Goal: Information Seeking & Learning: Learn about a topic

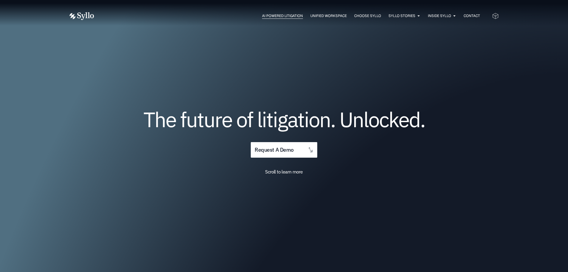
click at [286, 14] on span "AI Powered Litigation" at bounding box center [282, 15] width 41 height 5
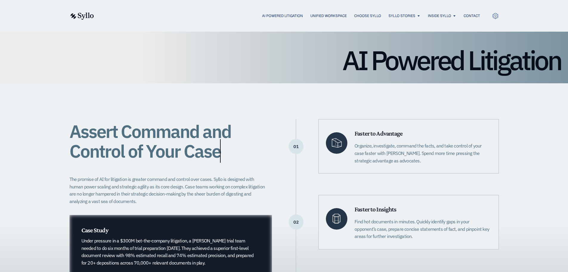
scroll to position [119, 0]
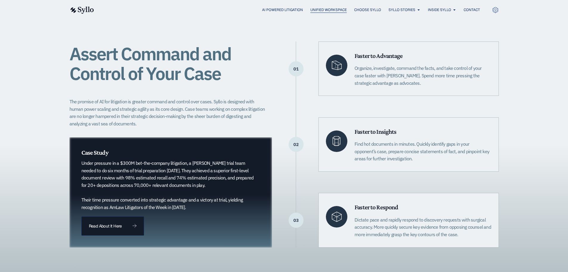
click at [321, 12] on span "Unified Workspace" at bounding box center [328, 9] width 36 height 5
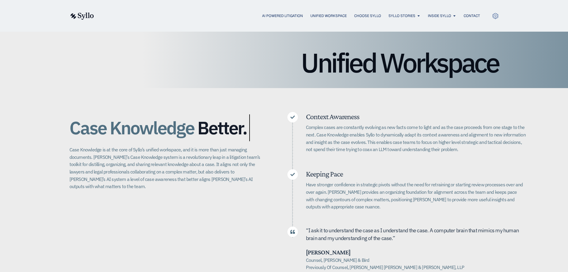
scroll to position [89, 0]
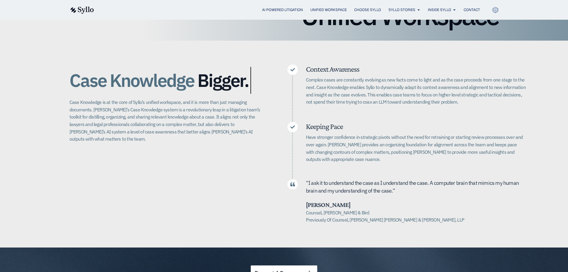
click at [98, 110] on p "Case Knowledge is at the core of Syllo’s unified workspace, and it is more than…" at bounding box center [166, 120] width 194 height 44
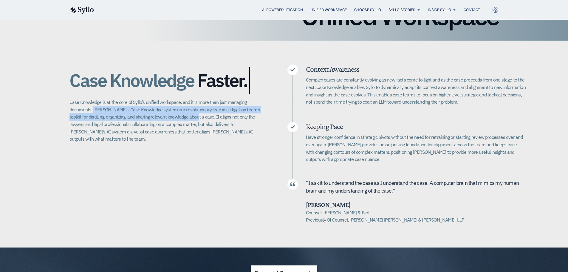
drag, startPoint x: 98, startPoint y: 110, endPoint x: 196, endPoint y: 114, distance: 98.8
click at [193, 117] on p "Case Knowledge is at the core of Syllo’s unified workspace, and it is more than…" at bounding box center [166, 120] width 194 height 44
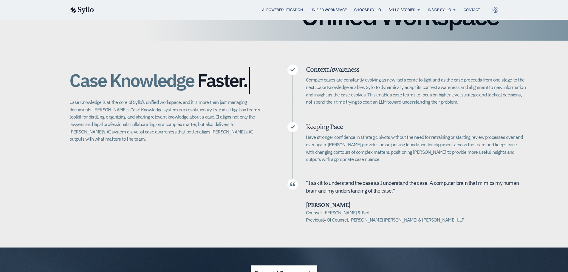
click at [339, 73] on h5 "Context Awareness" at bounding box center [416, 68] width 220 height 9
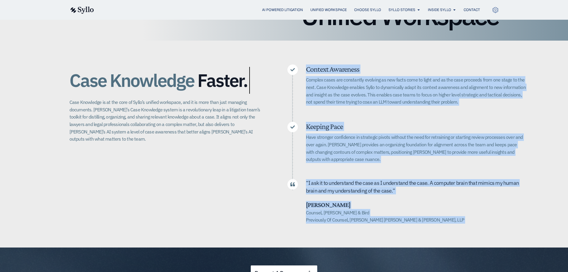
drag, startPoint x: 339, startPoint y: 73, endPoint x: 440, endPoint y: 218, distance: 176.5
click at [440, 218] on div "Context Awareness Complex cases are constantly evolving as new facts come to li…" at bounding box center [406, 143] width 239 height 159
click at [440, 219] on h5 "Counsel, Alston & Bird Previously Of Counsel, Quinn Emanuel Urquhart & Sullivan…" at bounding box center [416, 216] width 220 height 15
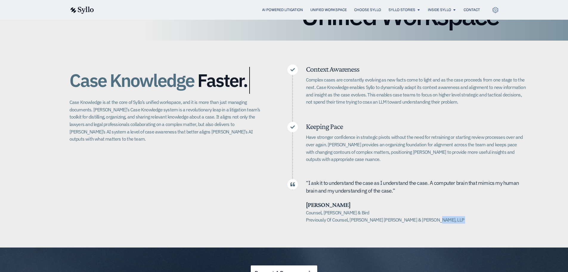
click at [440, 219] on h5 "Counsel, Alston & Bird Previously Of Counsel, Quinn Emanuel Urquhart & Sullivan…" at bounding box center [416, 216] width 220 height 15
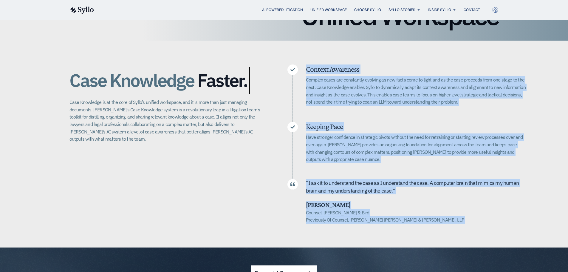
drag, startPoint x: 440, startPoint y: 219, endPoint x: 398, endPoint y: 72, distance: 152.9
click at [398, 70] on div "Context Awareness Complex cases are constantly evolving as new facts come to li…" at bounding box center [406, 143] width 239 height 159
click at [400, 88] on p "Complex cases are constantly evolving as new facts come to light and as the cas…" at bounding box center [416, 91] width 220 height 30
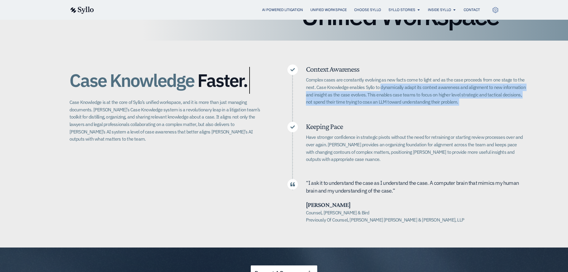
drag, startPoint x: 400, startPoint y: 88, endPoint x: 465, endPoint y: 104, distance: 67.0
click at [465, 104] on p "Complex cases are constantly evolving as new facts come to light and as the cas…" at bounding box center [416, 91] width 220 height 30
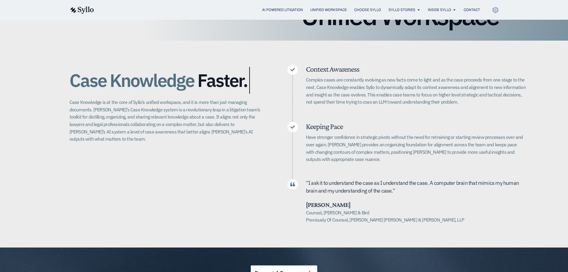
click at [174, 125] on p "Case Knowledge is at the core of Syllo’s unified workspace, and it is more than…" at bounding box center [166, 120] width 194 height 44
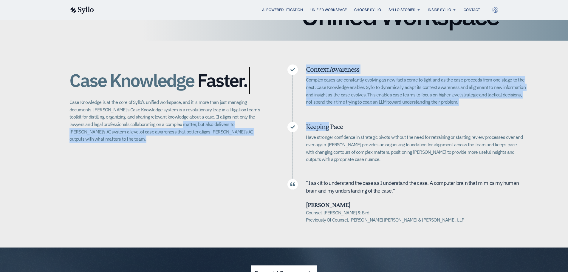
drag, startPoint x: 174, startPoint y: 125, endPoint x: 283, endPoint y: 128, distance: 109.5
click at [283, 128] on div "Case Knowledge Better. Bigger. Faster. Case Knowledge is at the core of Syllo’s…" at bounding box center [283, 144] width 429 height 207
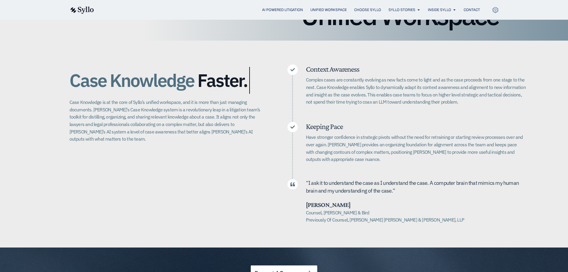
click at [177, 109] on p "Case Knowledge is at the core of Syllo’s unified workspace, and it is more than…" at bounding box center [166, 120] width 194 height 44
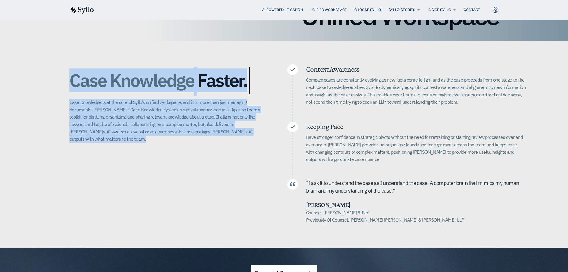
drag, startPoint x: 177, startPoint y: 109, endPoint x: 184, endPoint y: 72, distance: 37.3
click at [184, 71] on div "Case Knowledge Better. Bigger. Faster. Case Knowledge is at the core of Syllo’s…" at bounding box center [166, 103] width 194 height 78
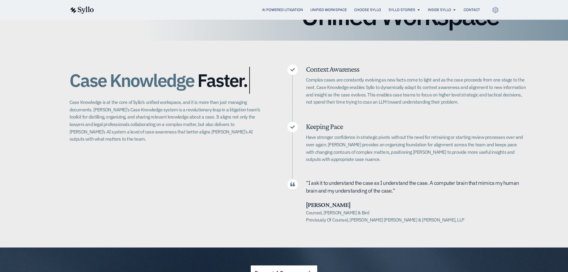
click at [283, 122] on div "Case Knowledge Better. Bigger. Faster. Case Knowledge is at the core of Syllo’s…" at bounding box center [283, 144] width 429 height 207
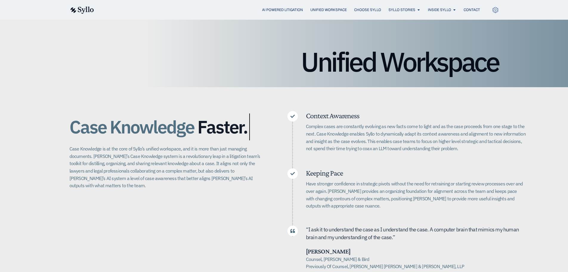
scroll to position [0, 0]
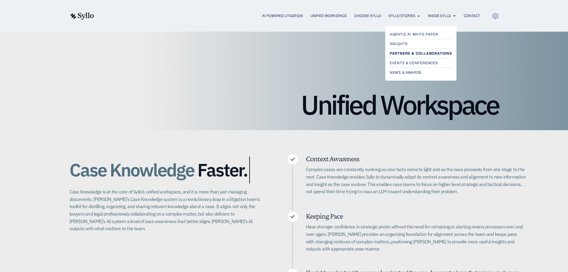
click at [407, 52] on span "Partners & Collaborations" at bounding box center [421, 53] width 62 height 7
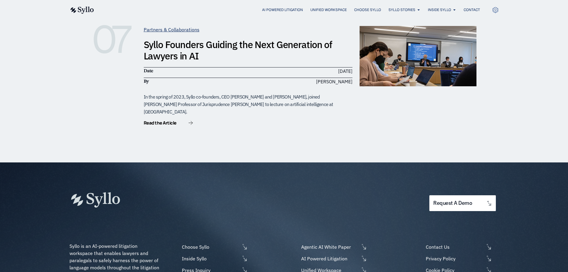
scroll to position [775, 0]
